Goal: Information Seeking & Learning: Learn about a topic

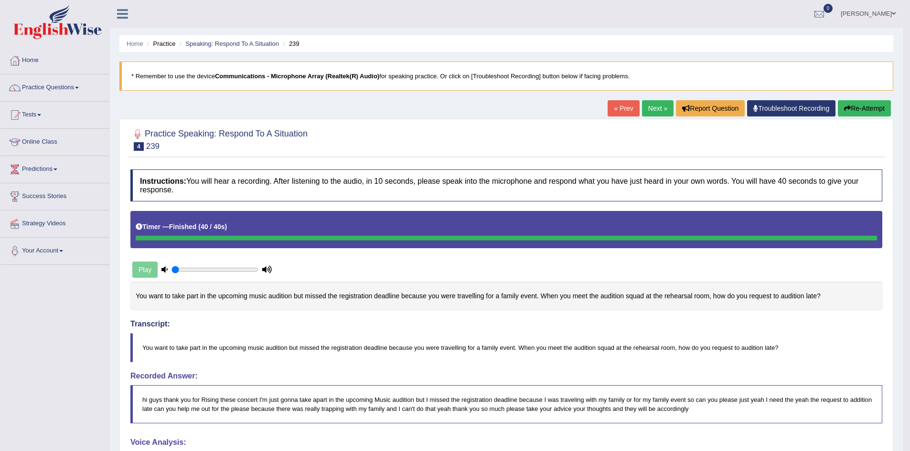
click at [650, 112] on link "Next »" at bounding box center [658, 108] width 32 height 16
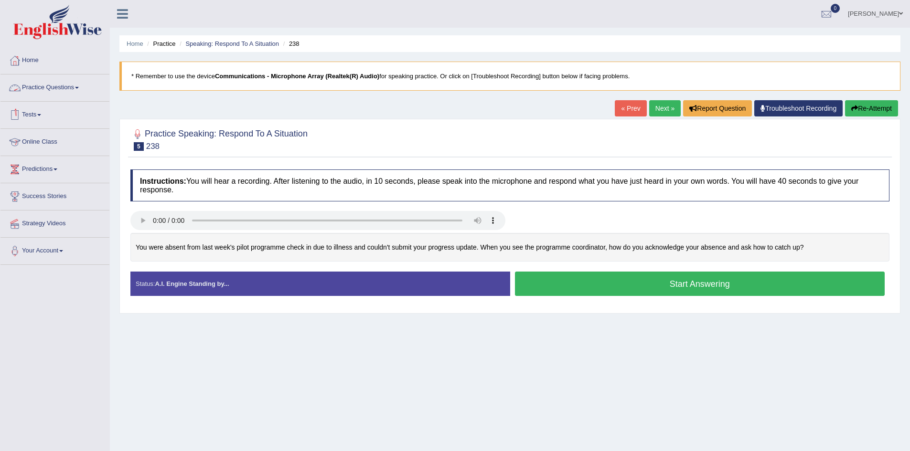
click at [58, 89] on link "Practice Questions" at bounding box center [54, 86] width 109 height 24
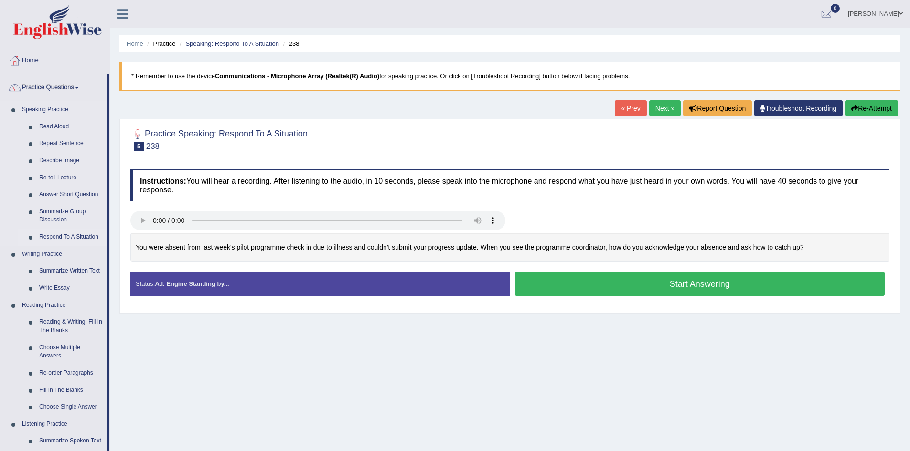
click at [54, 239] on link "Respond To A Situation" at bounding box center [71, 237] width 72 height 17
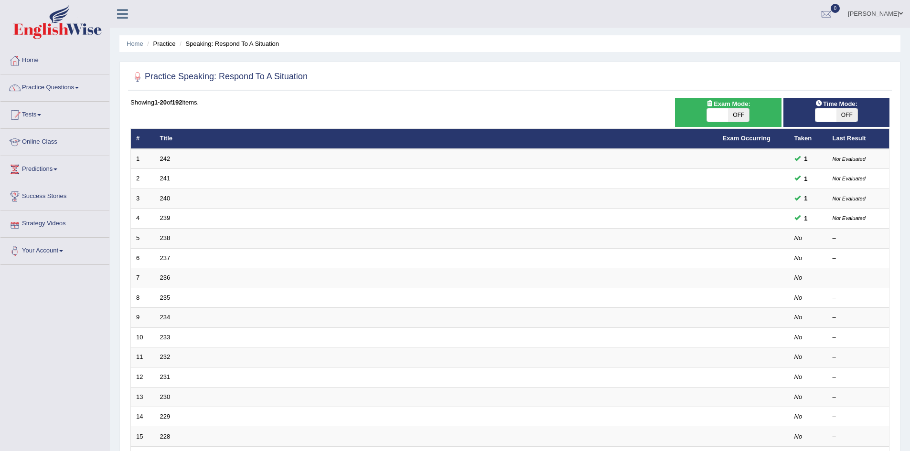
click at [738, 111] on span "OFF" at bounding box center [738, 114] width 21 height 13
checkbox input "true"
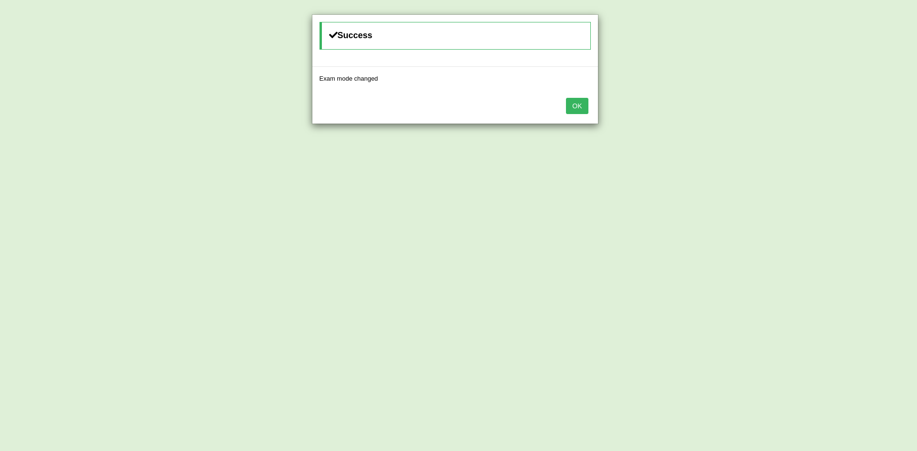
click at [578, 108] on button "OK" at bounding box center [577, 106] width 22 height 16
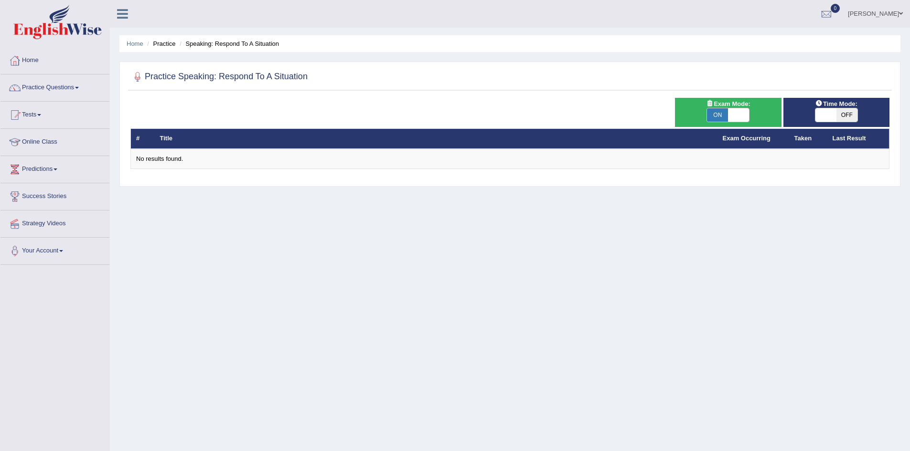
click at [858, 110] on div "ON OFF" at bounding box center [836, 115] width 96 height 14
click at [844, 114] on span "OFF" at bounding box center [846, 114] width 21 height 13
checkbox input "true"
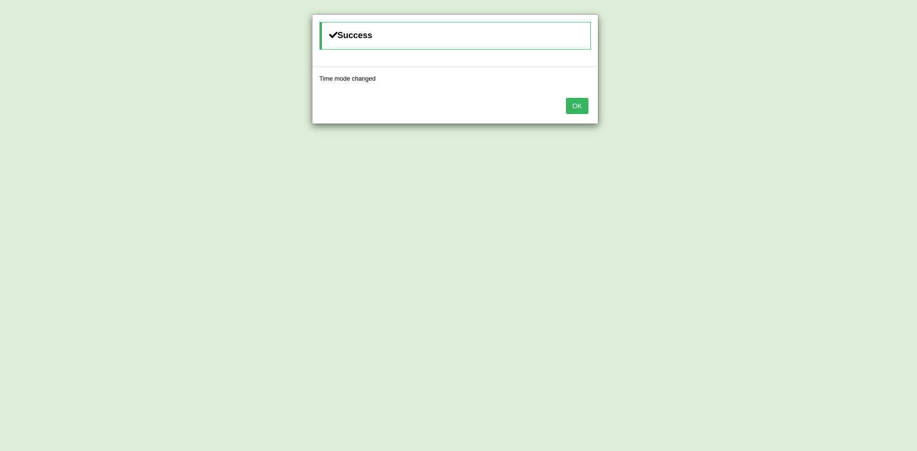
click at [586, 106] on button "OK" at bounding box center [577, 106] width 22 height 16
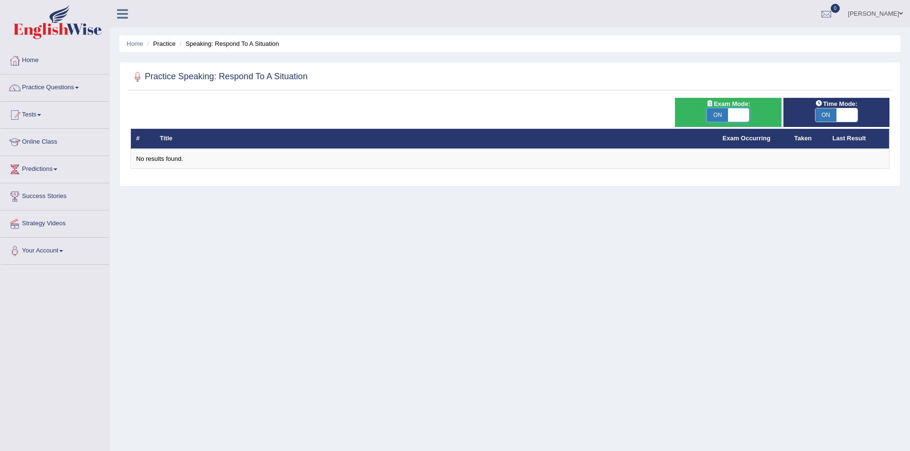
click at [733, 112] on span at bounding box center [738, 114] width 21 height 13
checkbox input "false"
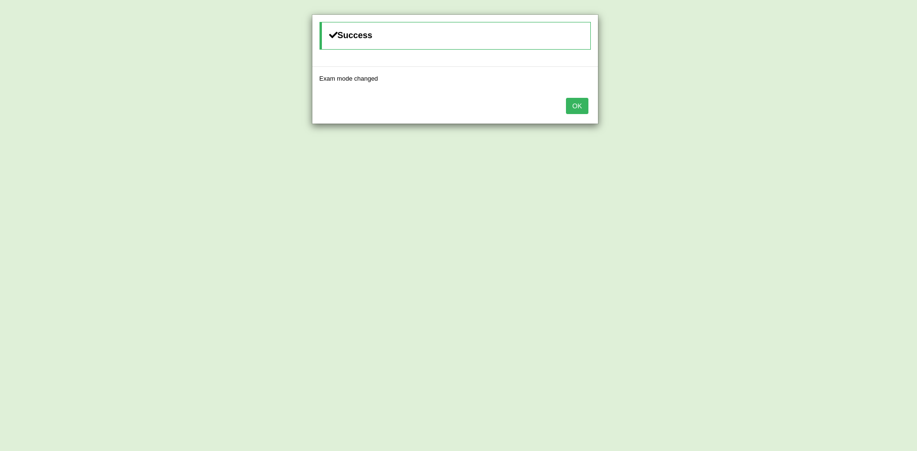
click at [575, 104] on button "OK" at bounding box center [577, 106] width 22 height 16
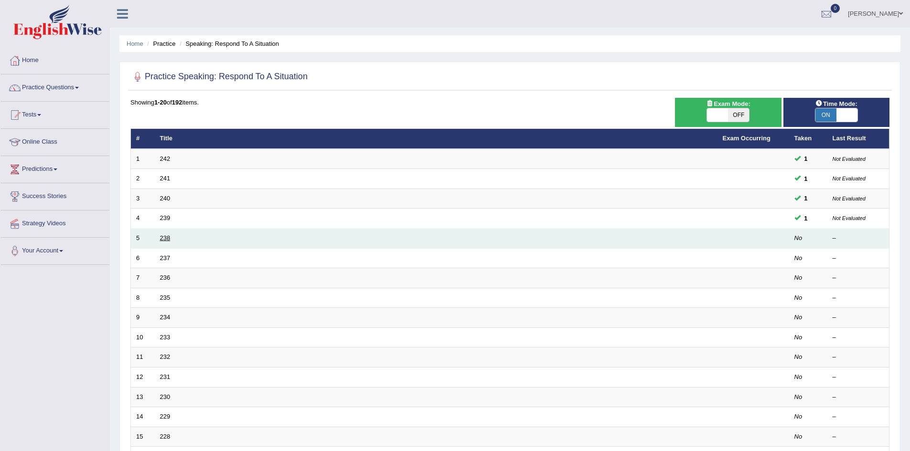
click at [162, 234] on link "238" at bounding box center [165, 237] width 11 height 7
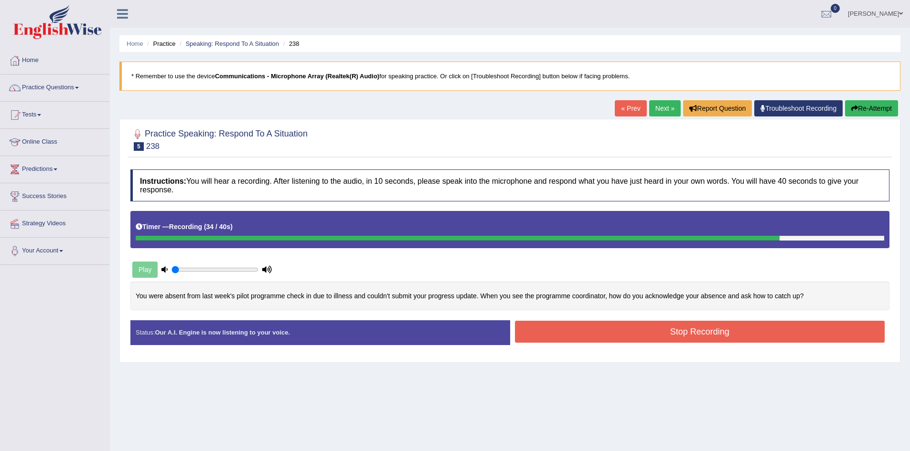
click at [626, 331] on button "Stop Recording" at bounding box center [700, 332] width 370 height 22
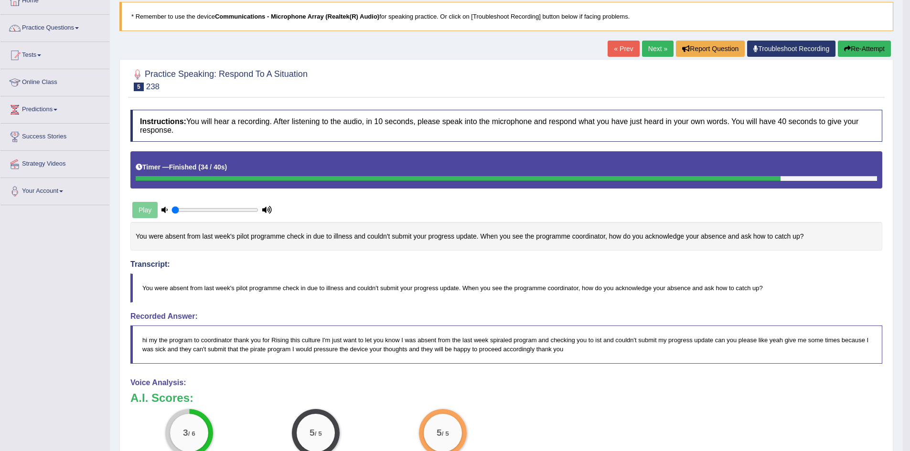
scroll to position [10, 0]
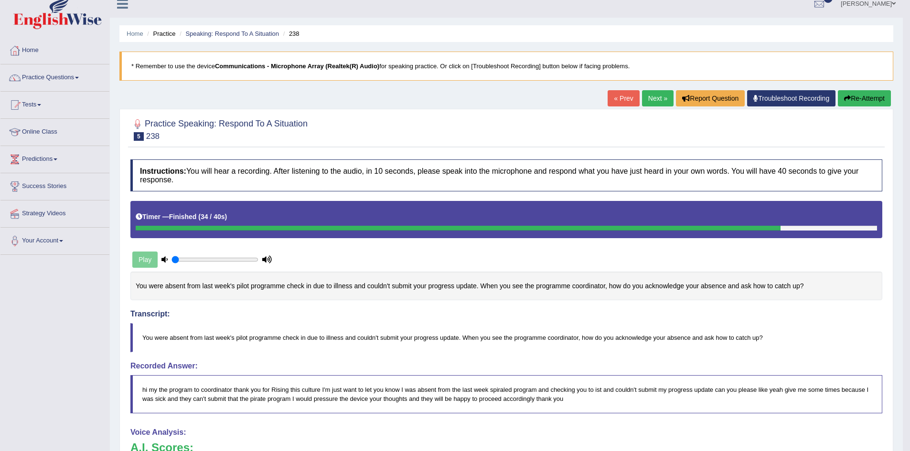
click at [651, 100] on link "Next »" at bounding box center [658, 98] width 32 height 16
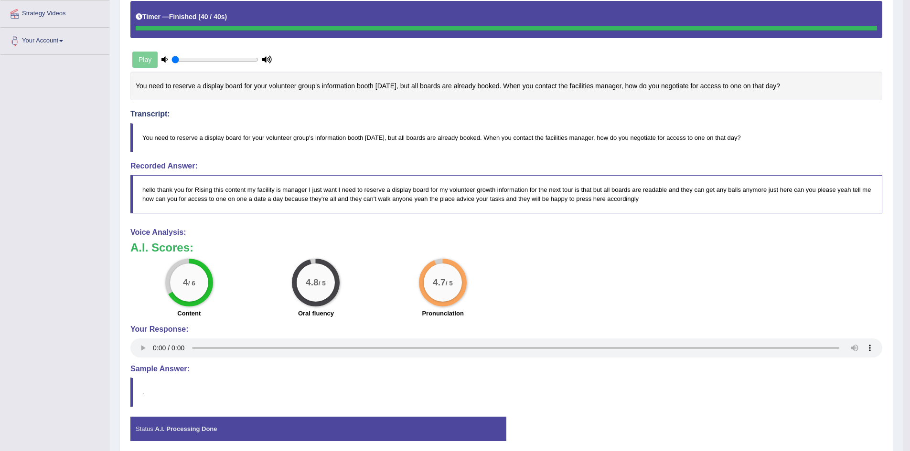
scroll to position [249, 0]
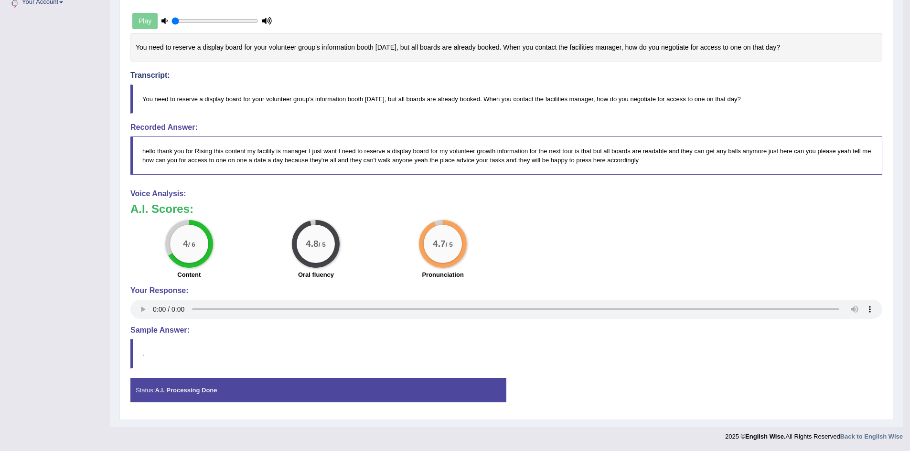
click at [629, 267] on div "4 / 6 Content 4.8 / 5 Oral fluency 4.7 / 5 Pronunciation" at bounding box center [506, 251] width 761 height 62
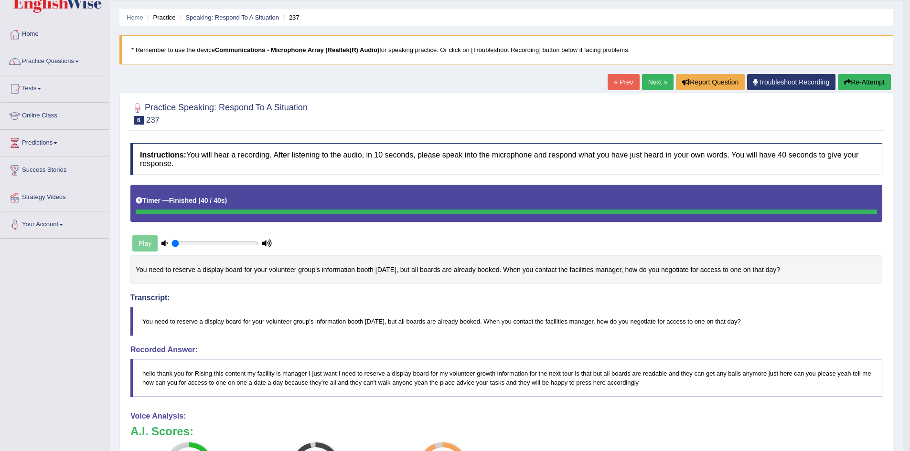
scroll to position [10, 0]
